Goal: Information Seeking & Learning: Find specific fact

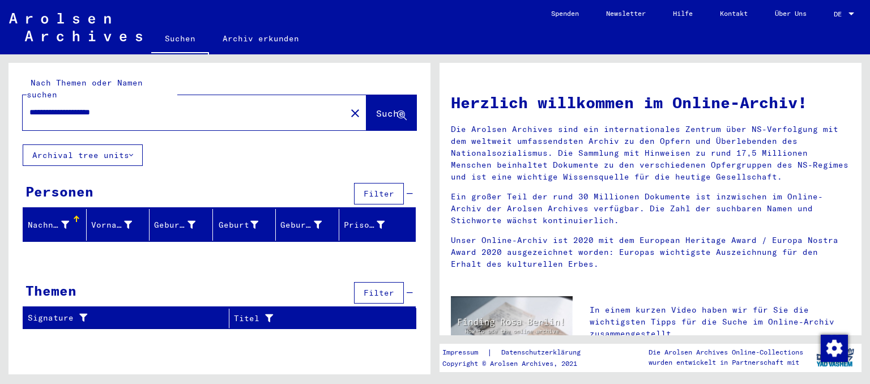
click at [143, 106] on input "**********" at bounding box center [180, 112] width 303 height 12
click at [133, 106] on input "**********" at bounding box center [180, 112] width 303 height 12
type input "*"
type input "********"
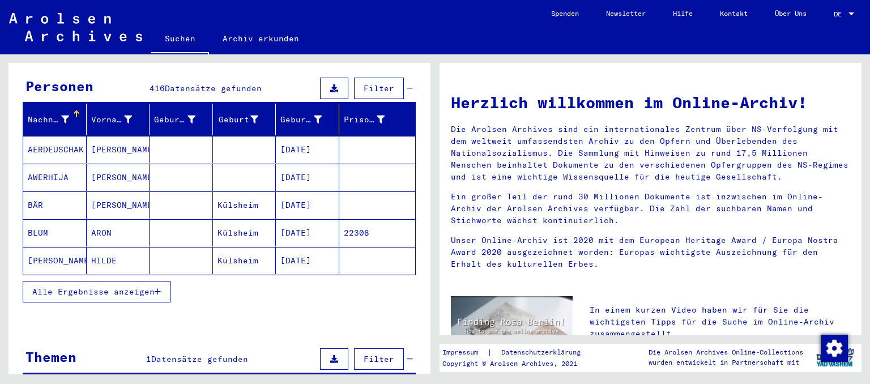
scroll to position [71, 0]
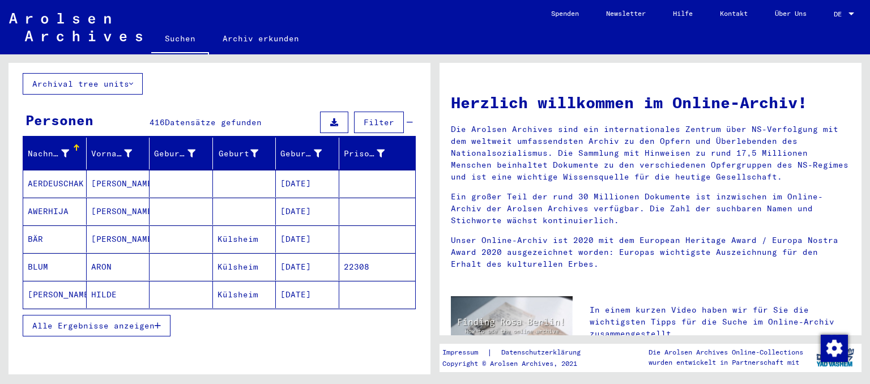
click at [143, 320] on span "Alle Ergebnisse anzeigen" at bounding box center [93, 325] width 122 height 10
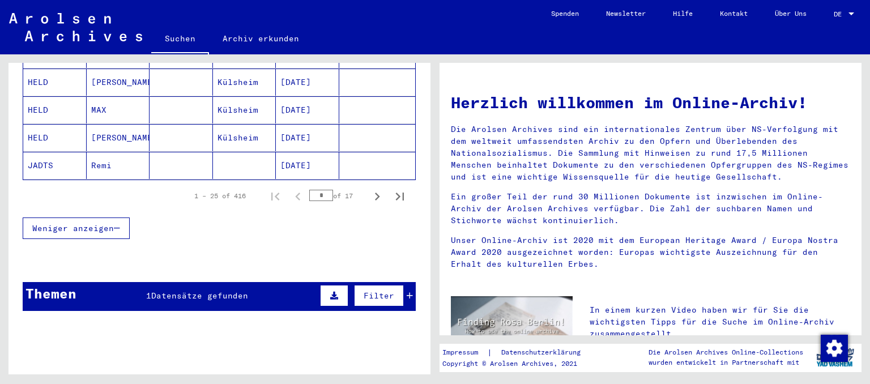
scroll to position [772, 0]
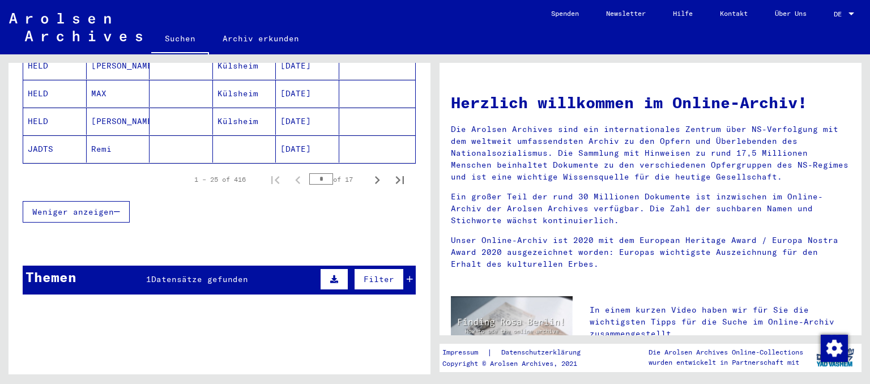
click at [240, 274] on span "Datensätze gefunden" at bounding box center [199, 279] width 97 height 10
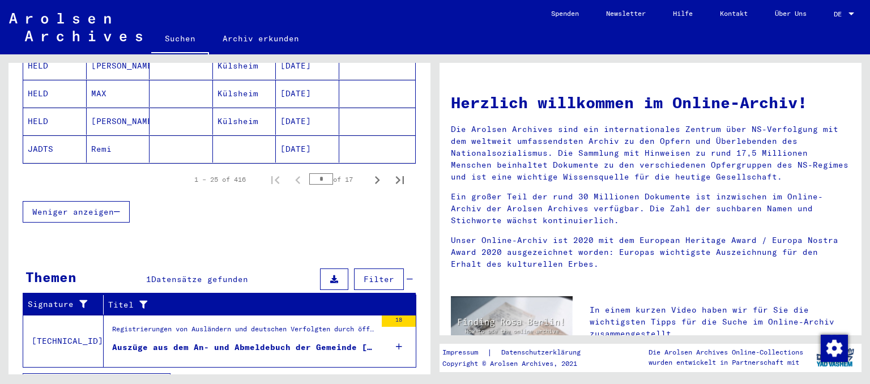
click at [310, 341] on div "Auszüge aus dem An- und Abmeldebuch der Gemeinde [GEOGRAPHIC_DATA], [GEOGRAPHIC…" at bounding box center [244, 347] width 264 height 12
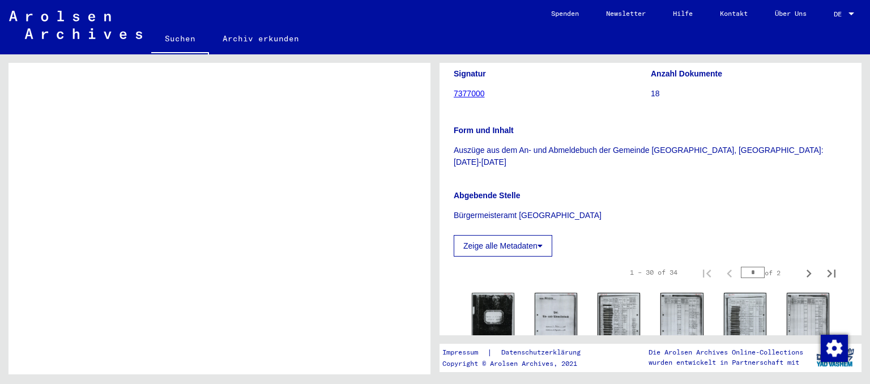
scroll to position [375, 0]
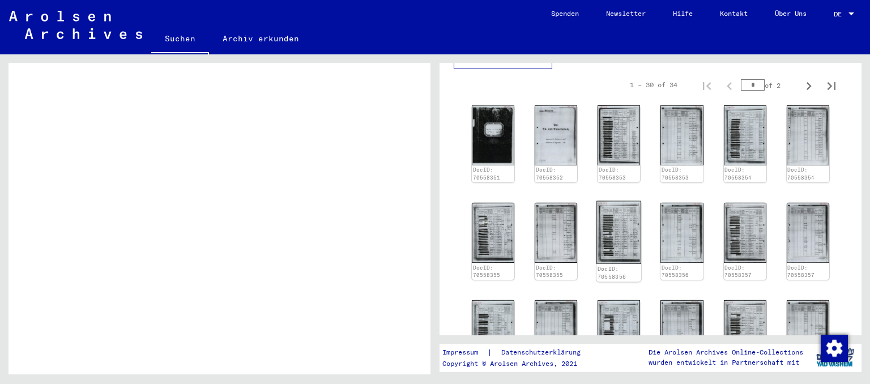
click at [630, 203] on img at bounding box center [618, 232] width 45 height 63
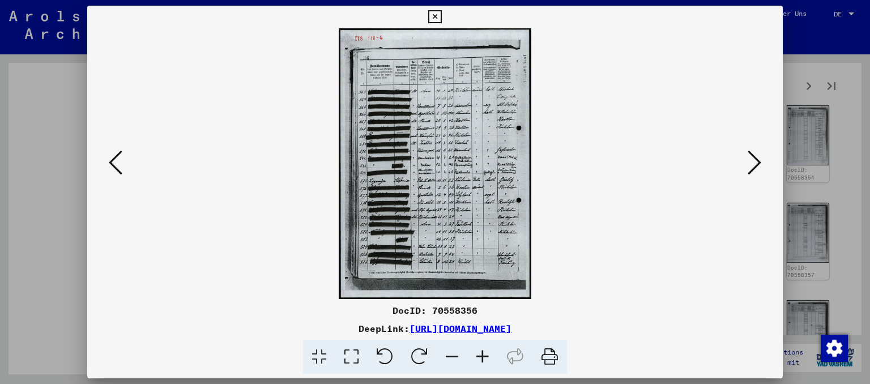
click at [465, 142] on img at bounding box center [435, 163] width 619 height 271
click at [745, 162] on img at bounding box center [435, 163] width 619 height 271
click at [758, 165] on icon at bounding box center [754, 162] width 14 height 27
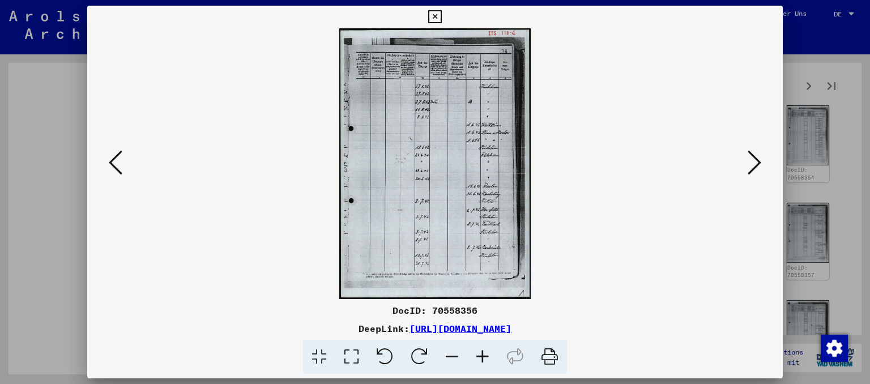
click at [758, 165] on icon at bounding box center [754, 162] width 14 height 27
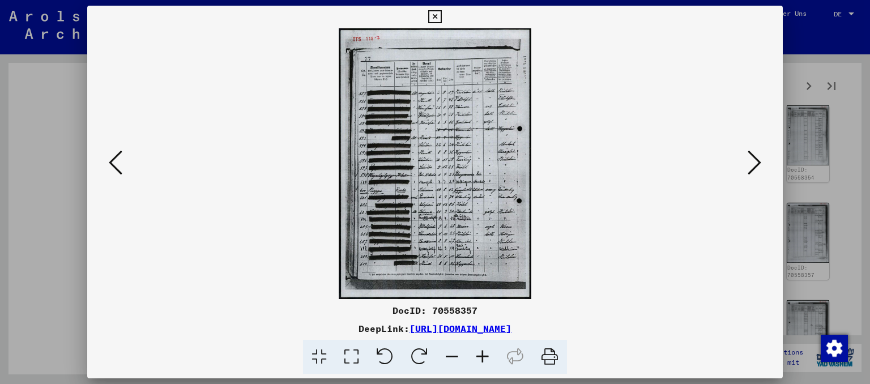
click at [350, 356] on icon at bounding box center [351, 357] width 32 height 35
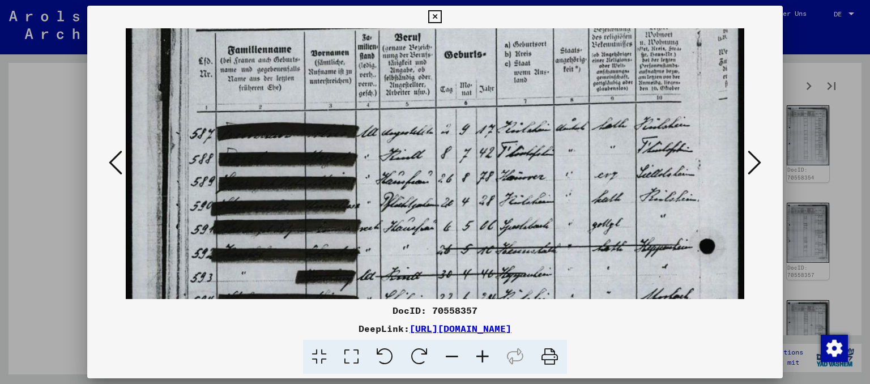
scroll to position [6, 0]
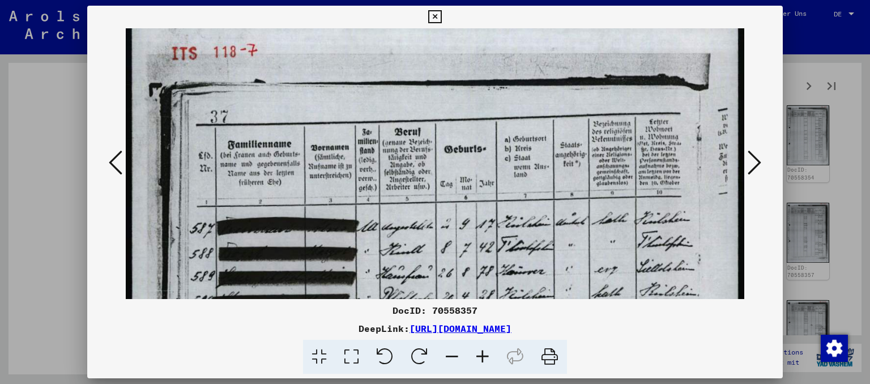
drag, startPoint x: 431, startPoint y: 234, endPoint x: 455, endPoint y: 229, distance: 24.3
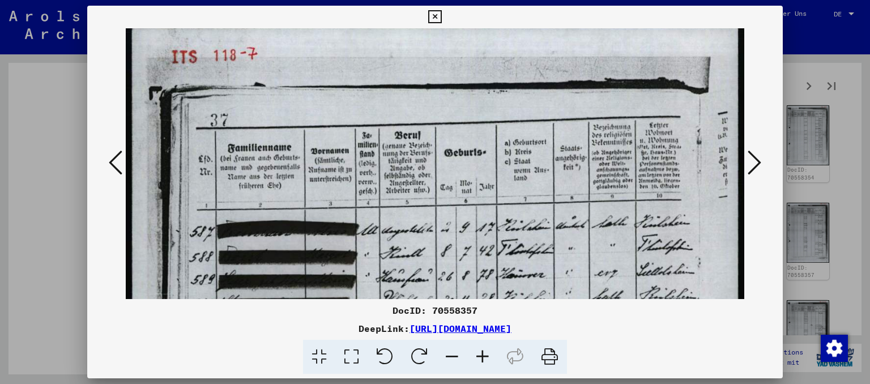
click at [441, 19] on icon at bounding box center [434, 17] width 13 height 14
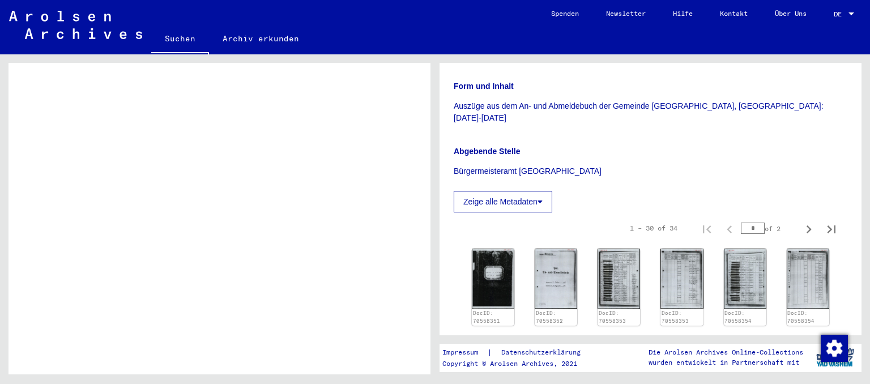
scroll to position [0, 0]
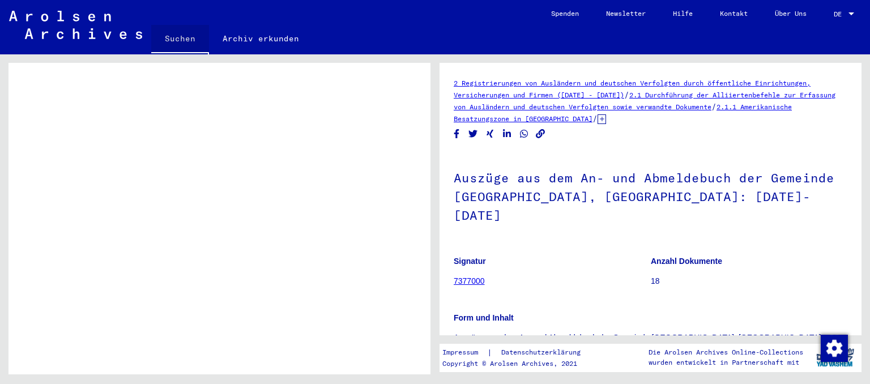
click at [185, 44] on link "Suchen" at bounding box center [180, 39] width 58 height 29
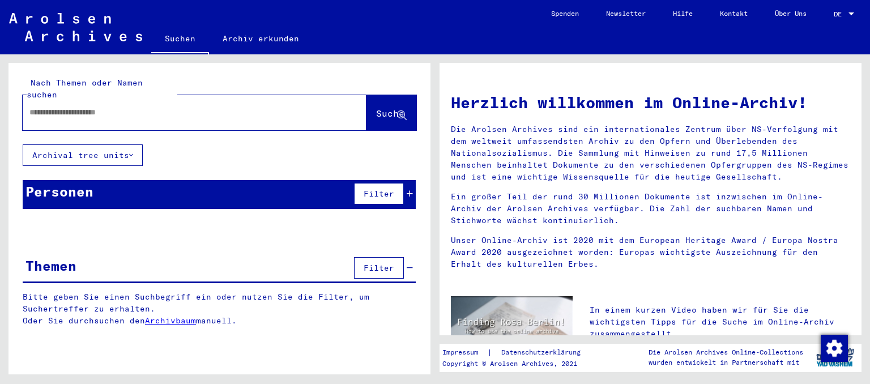
click at [166, 106] on input "text" at bounding box center [180, 112] width 303 height 12
type input "********"
